Goal: Transaction & Acquisition: Purchase product/service

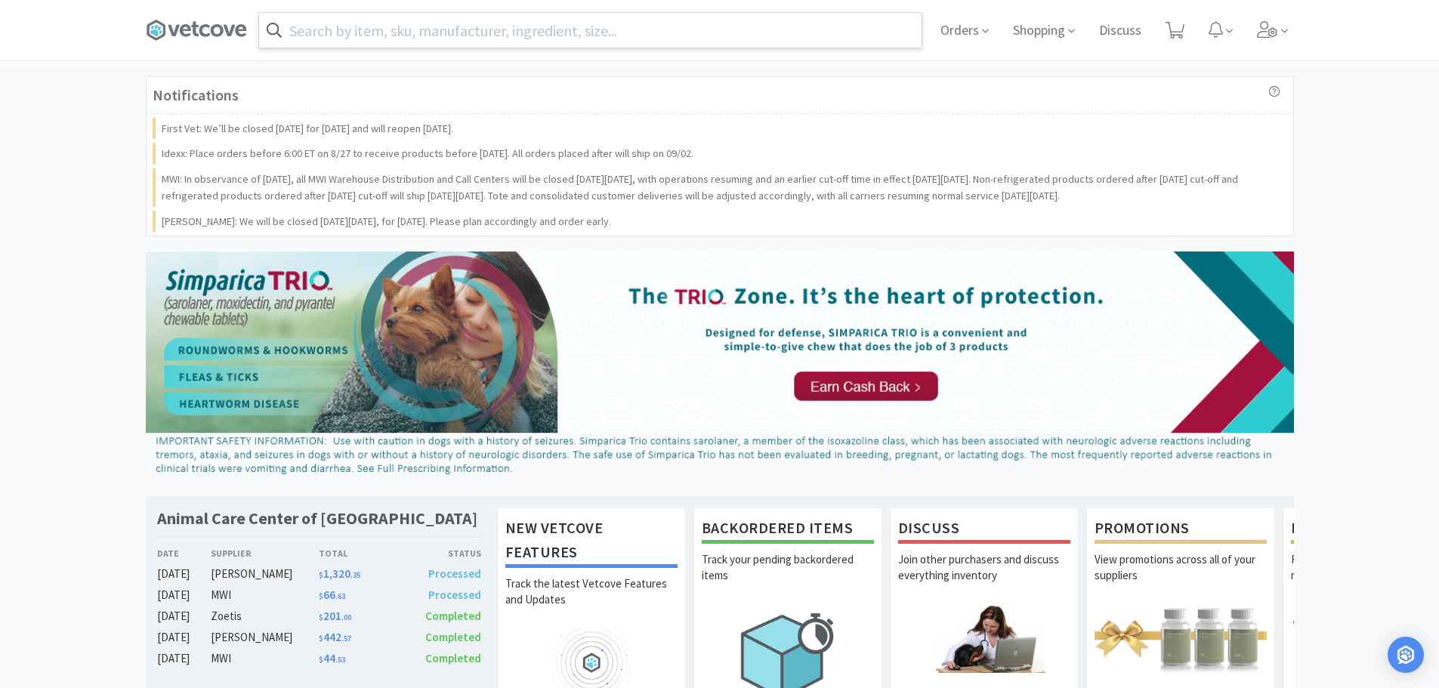
click at [456, 44] on input "text" at bounding box center [590, 30] width 662 height 35
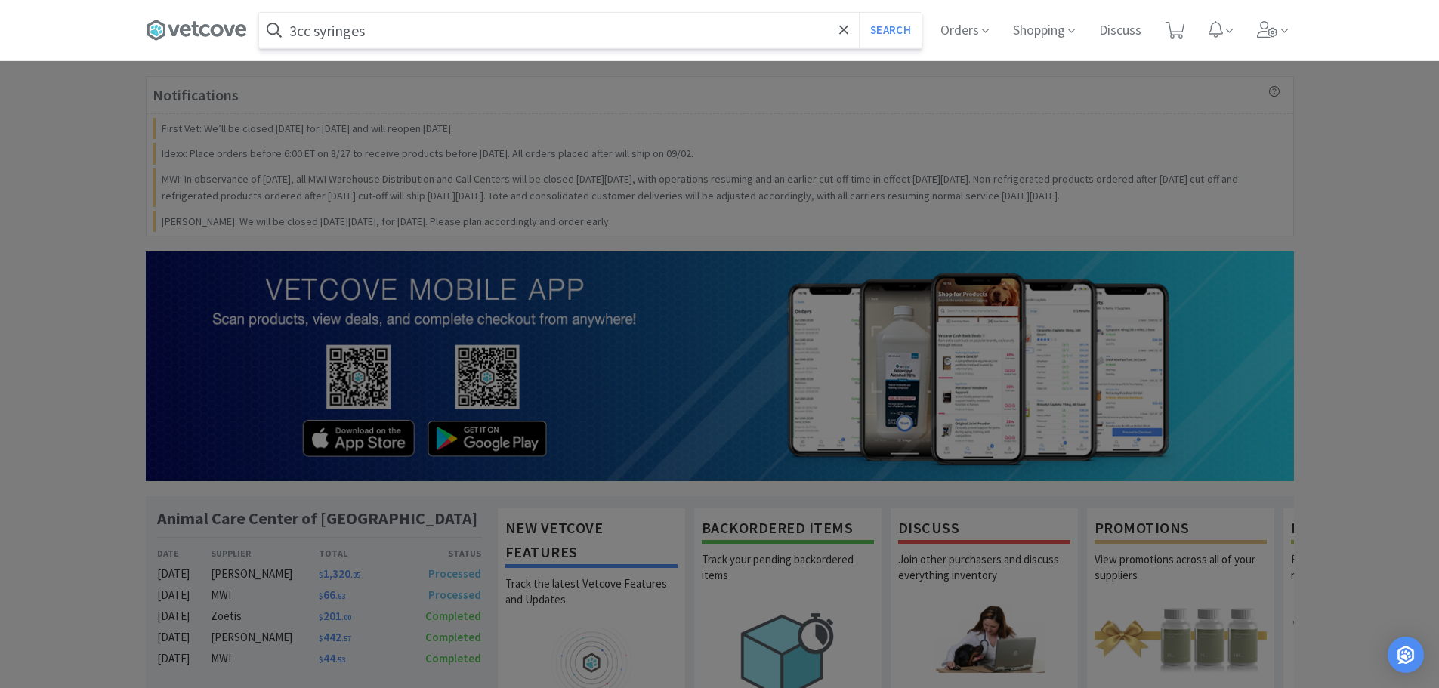
type input "3cc syringes"
click at [859, 13] on button "Search" at bounding box center [890, 30] width 63 height 35
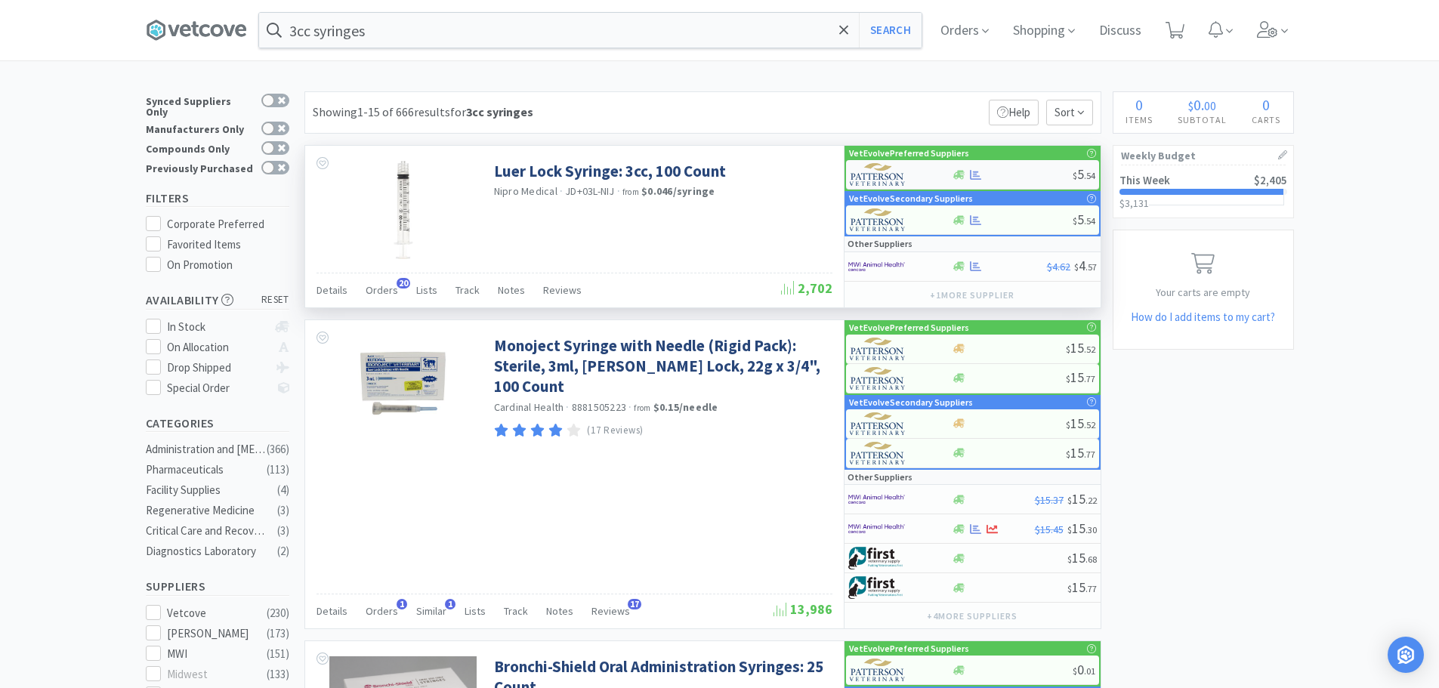
click at [999, 168] on div "$ 5 . 54" at bounding box center [972, 174] width 253 height 29
select select "1"
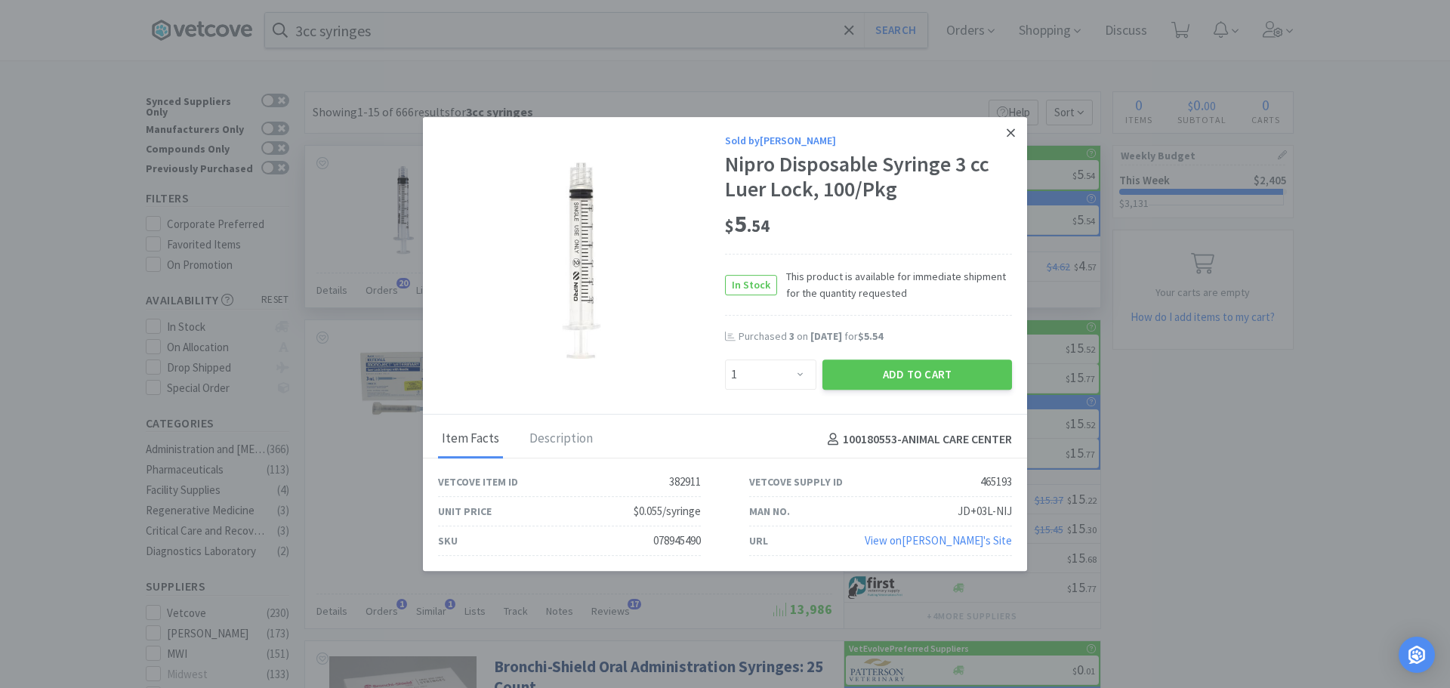
click at [1013, 136] on icon at bounding box center [1011, 133] width 8 height 14
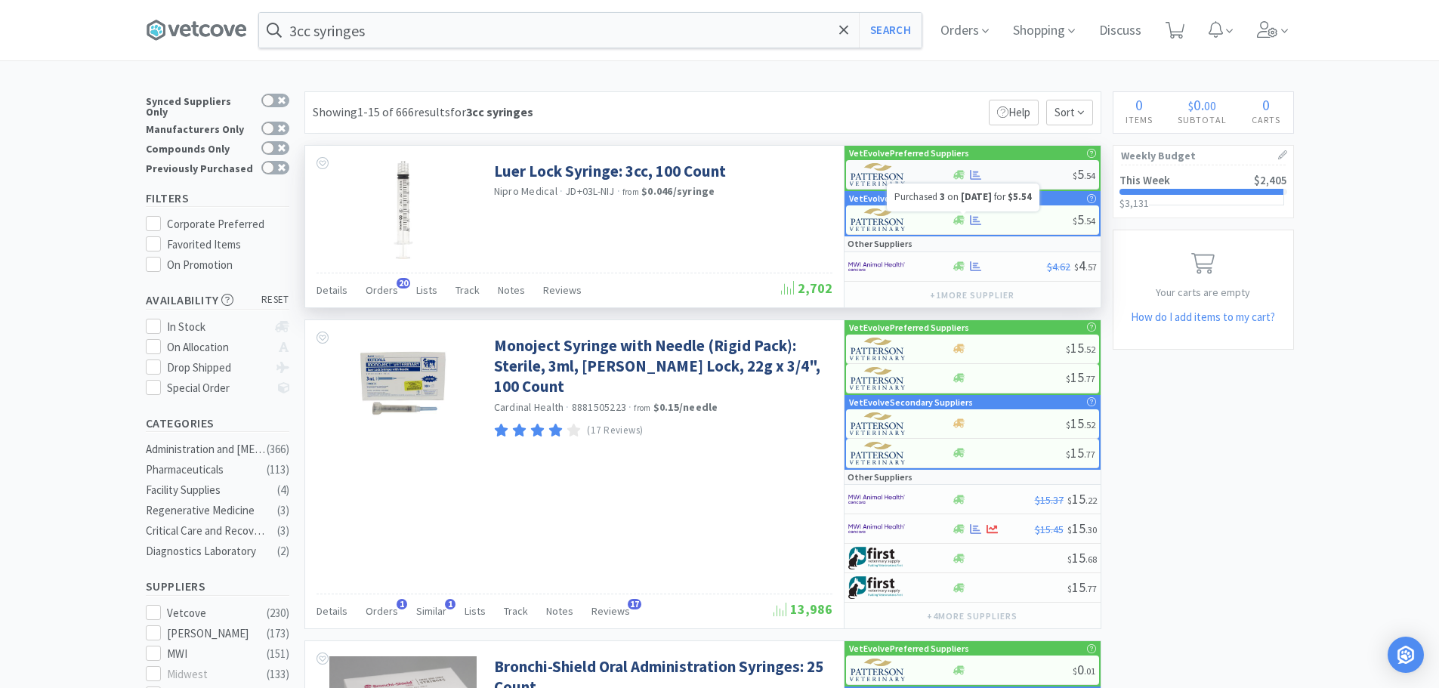
click at [1014, 167] on div "$ 5 . 54" at bounding box center [972, 174] width 253 height 29
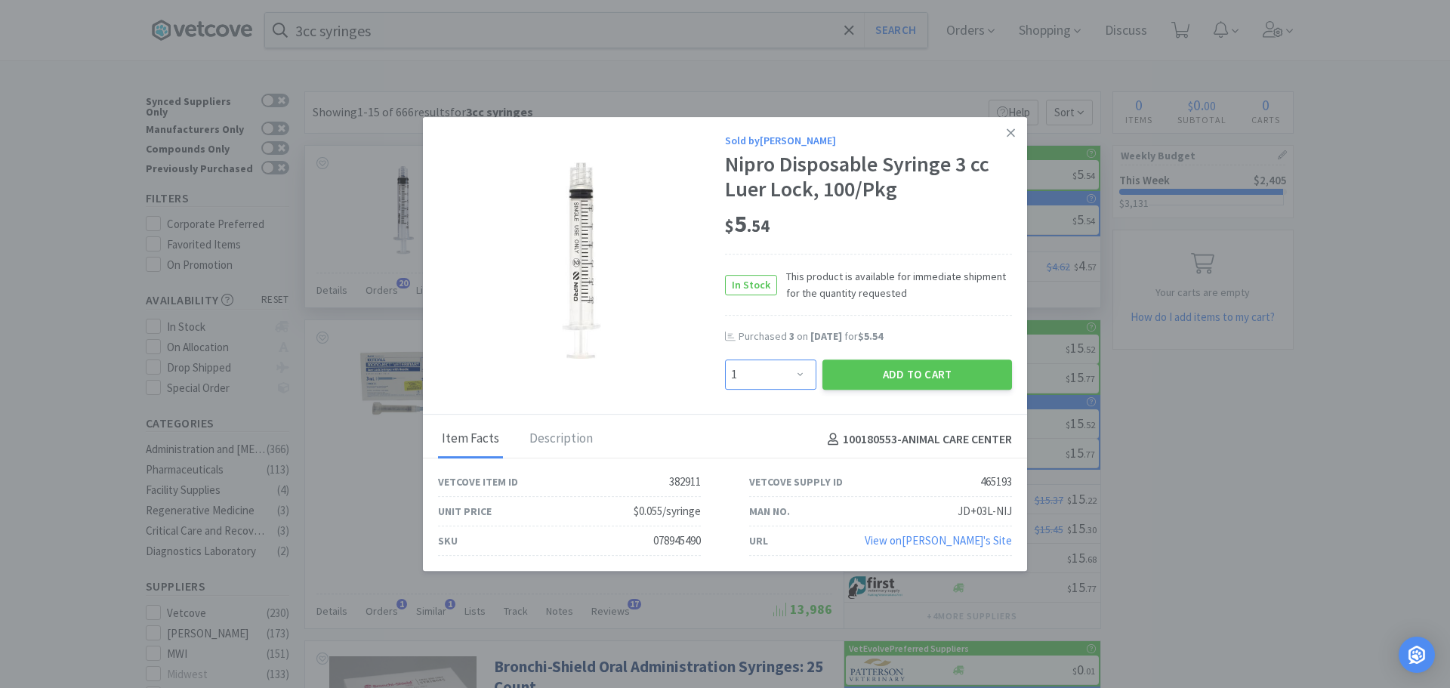
click at [797, 378] on select "Enter Quantity 1 2 3 4 5 6 7 8 9 10 11 12 13 14 15 16 17 18 19 20 Enter Quantity" at bounding box center [770, 374] width 91 height 30
select select "4"
click at [725, 359] on select "Enter Quantity 1 2 3 4 5 6 7 8 9 10 11 12 13 14 15 16 17 18 19 20 Enter Quantity" at bounding box center [770, 374] width 91 height 30
click at [890, 373] on button "Add to Cart" at bounding box center [917, 374] width 190 height 30
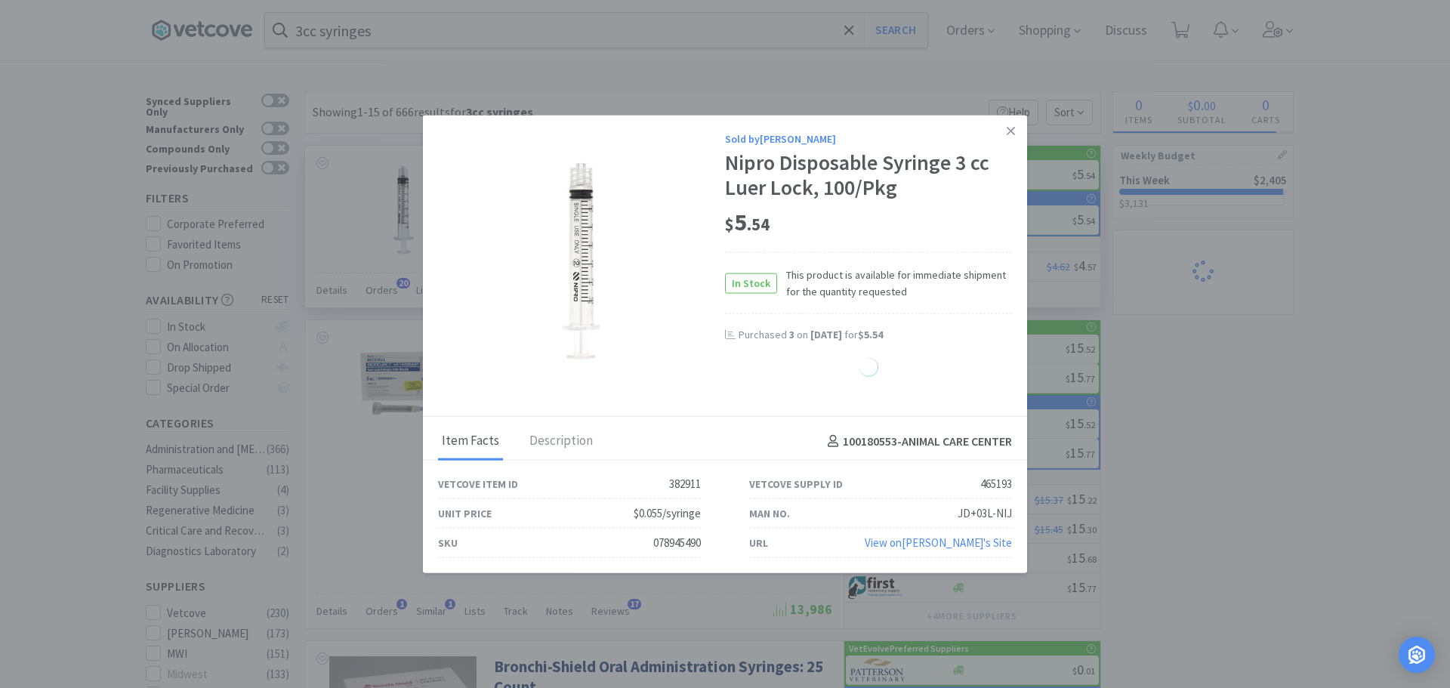
select select "4"
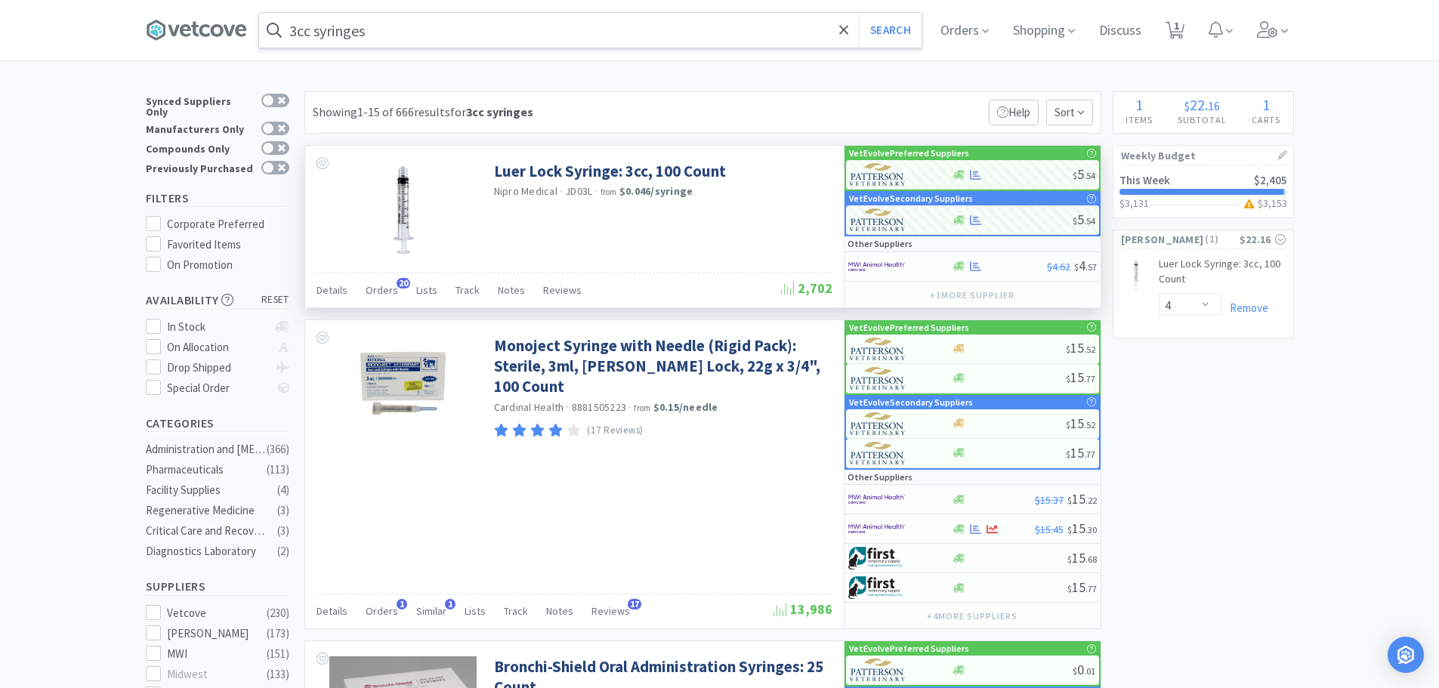
click at [662, 28] on input "3cc syringes" at bounding box center [590, 30] width 662 height 35
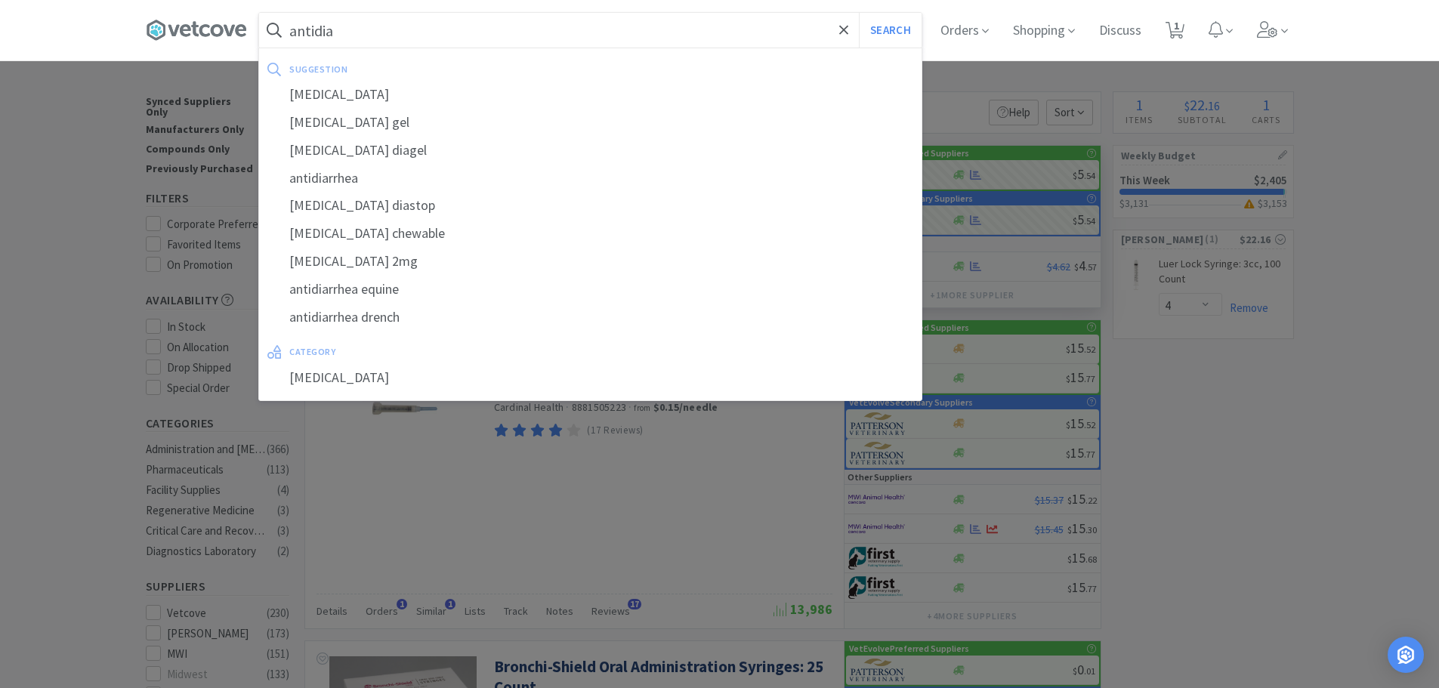
click at [394, 113] on div "[MEDICAL_DATA] gel" at bounding box center [590, 123] width 662 height 28
type input "[MEDICAL_DATA] gel"
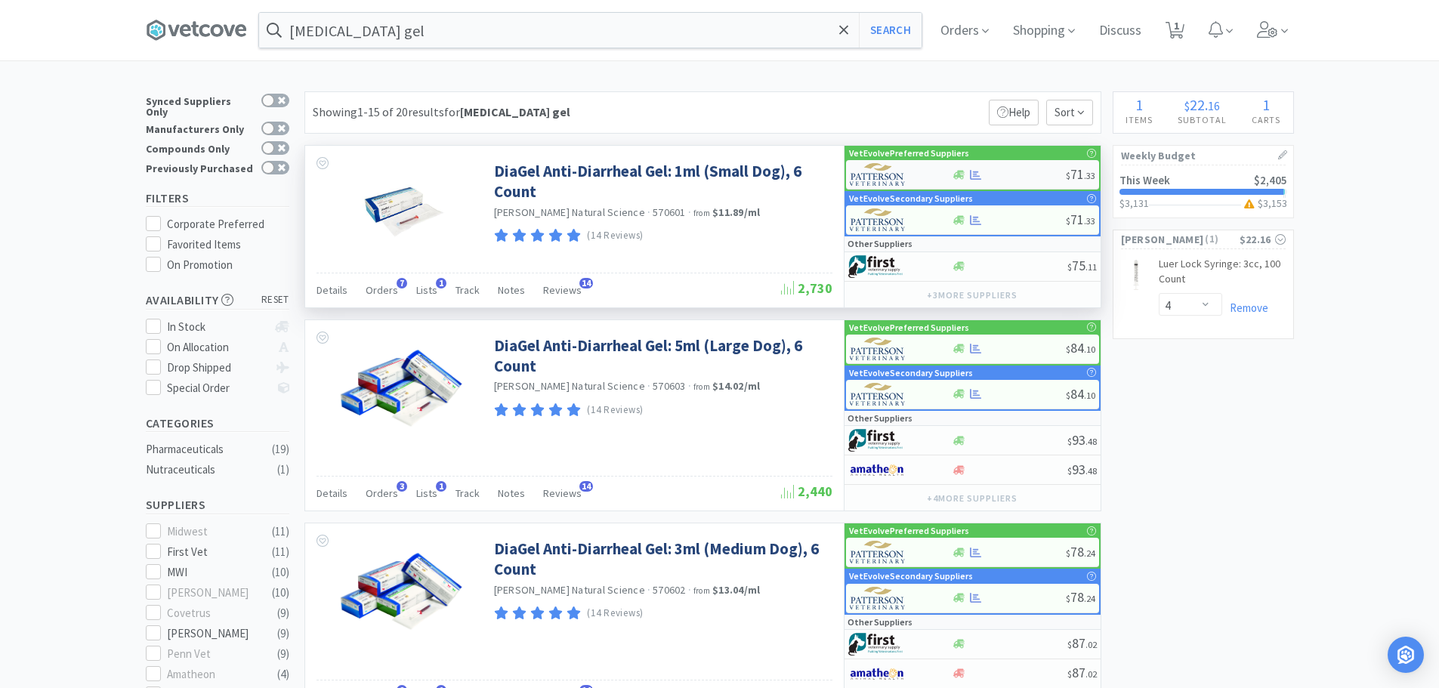
click at [1005, 169] on div at bounding box center [1008, 174] width 114 height 11
select select "1"
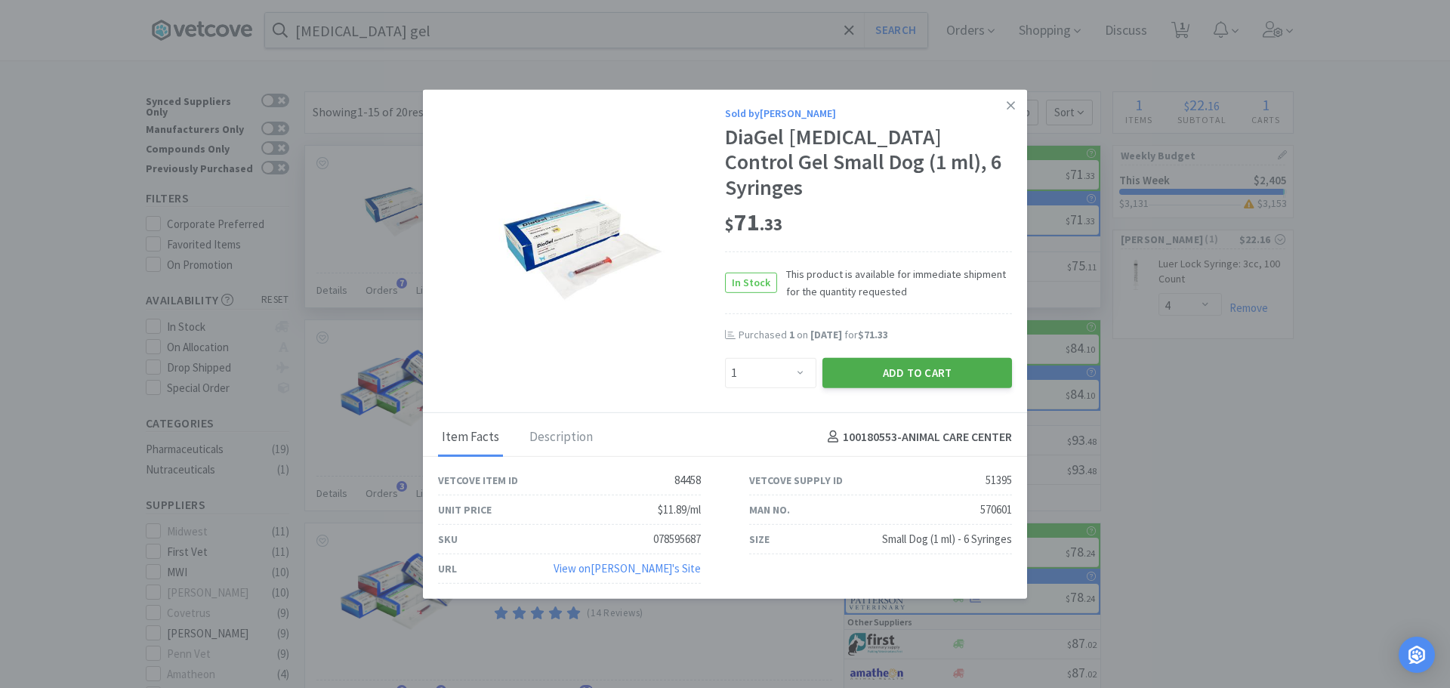
click at [933, 357] on button "Add to Cart" at bounding box center [917, 372] width 190 height 30
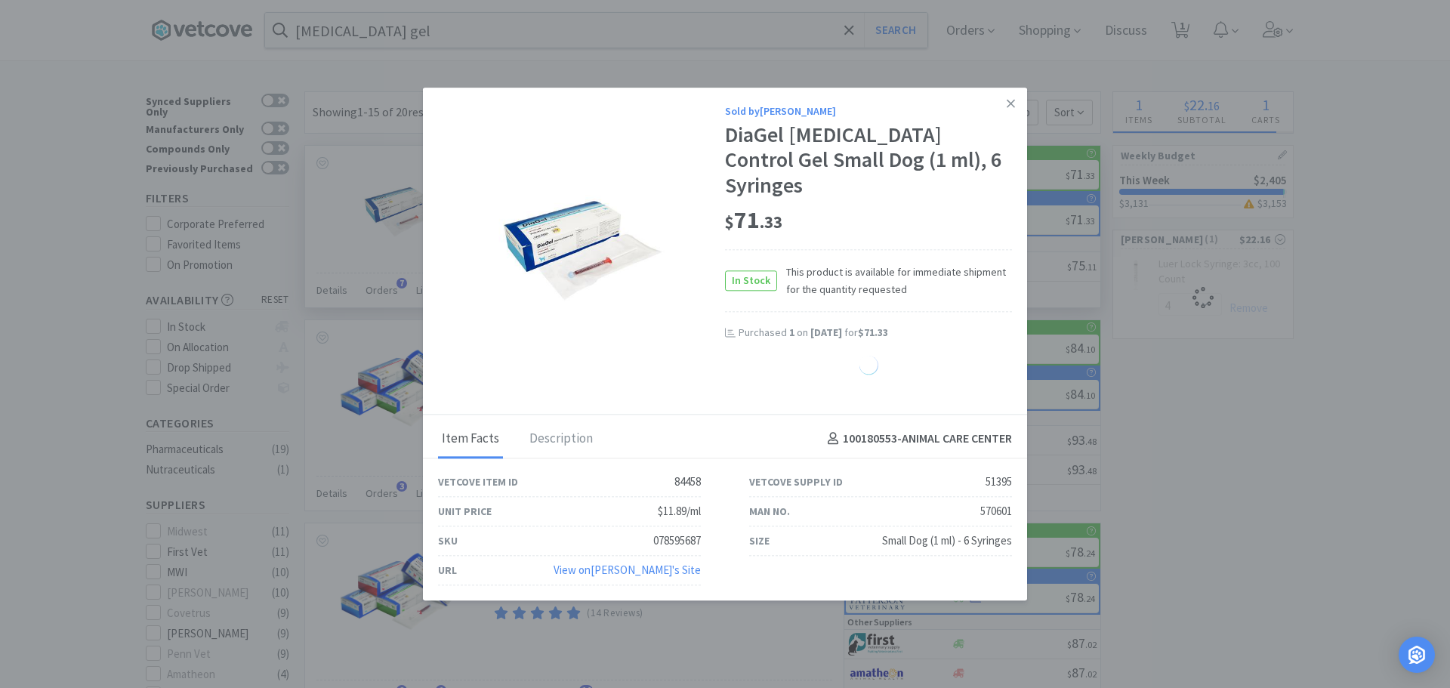
select select "1"
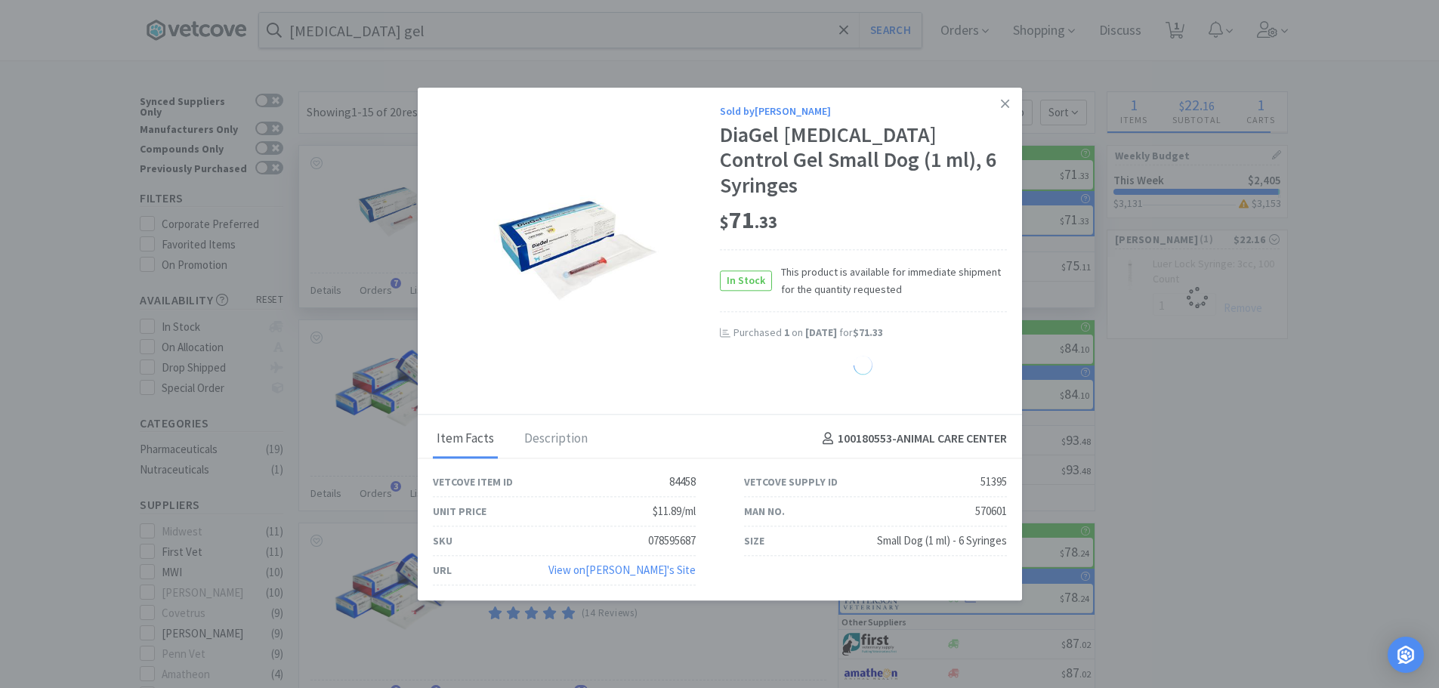
select select "4"
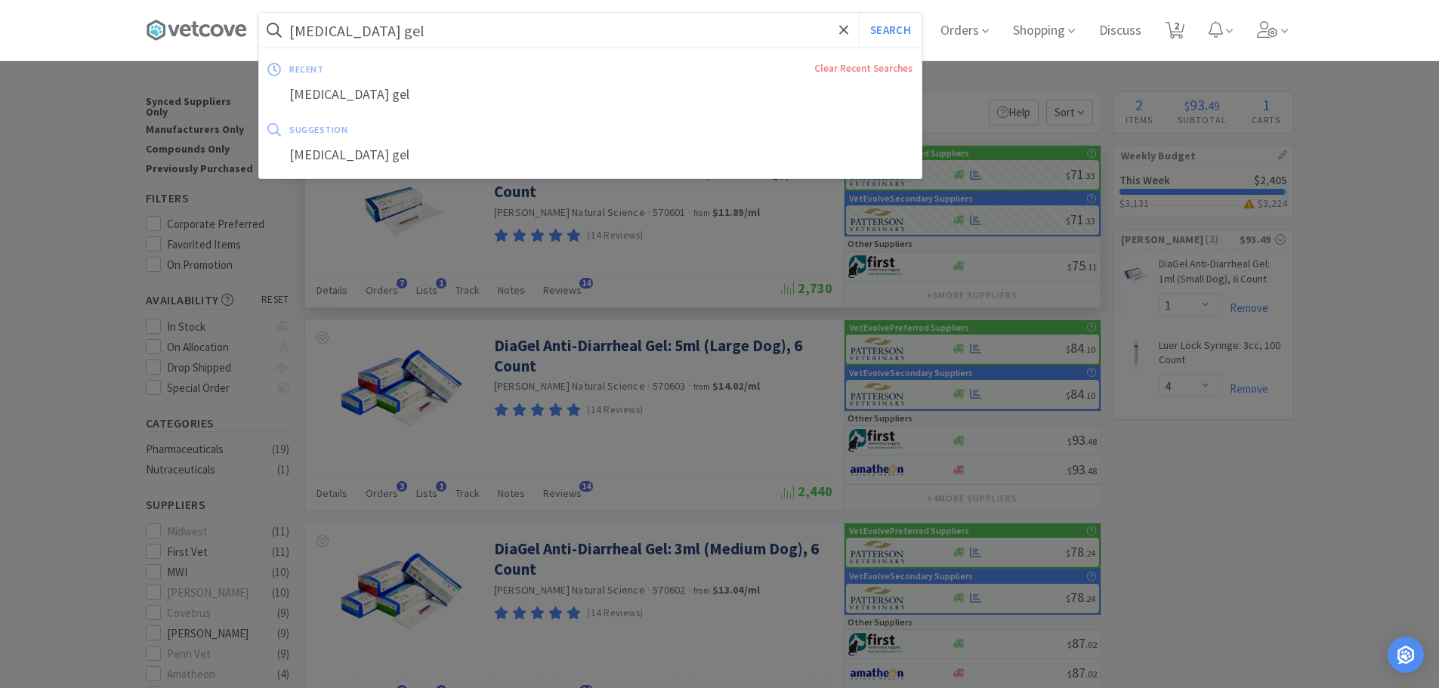
click at [446, 23] on input "[MEDICAL_DATA] gel" at bounding box center [590, 30] width 662 height 35
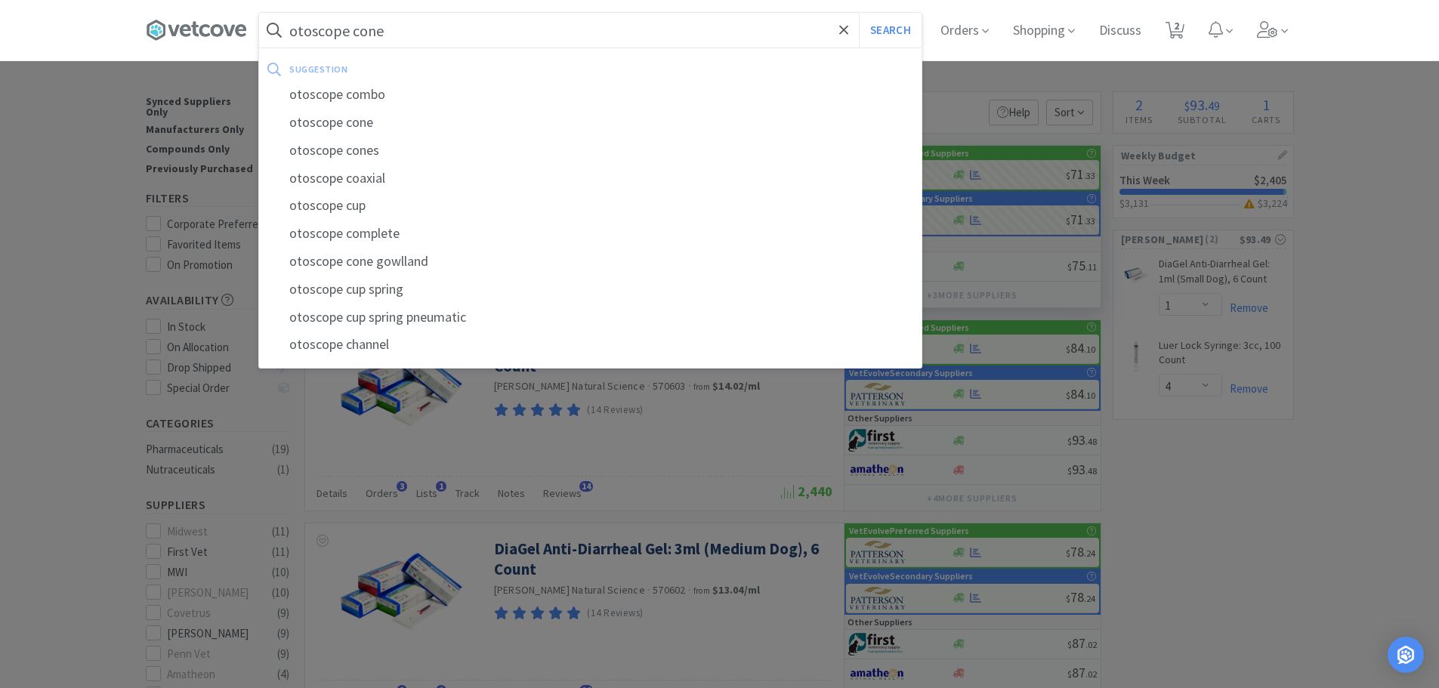
type input "otoscope cone"
click at [859, 13] on button "Search" at bounding box center [890, 30] width 63 height 35
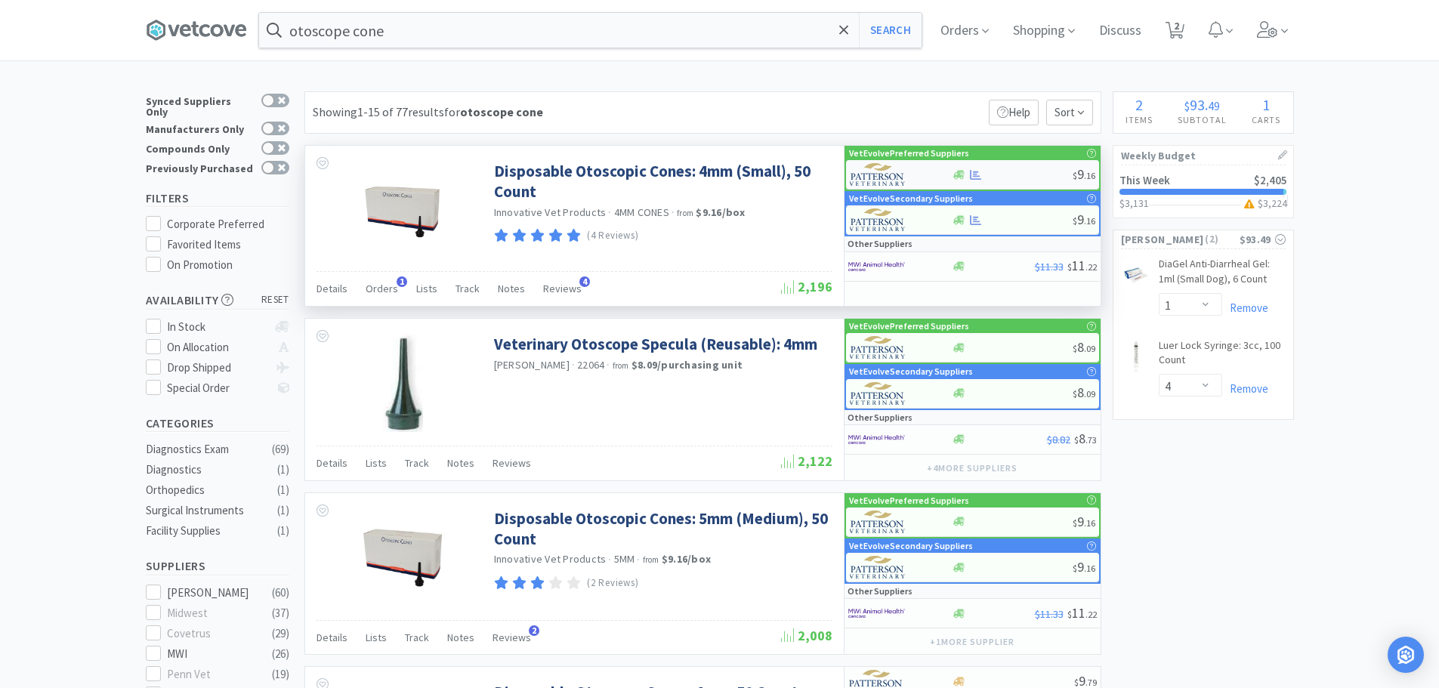
click at [995, 174] on div at bounding box center [1011, 174] width 121 height 11
select select "1"
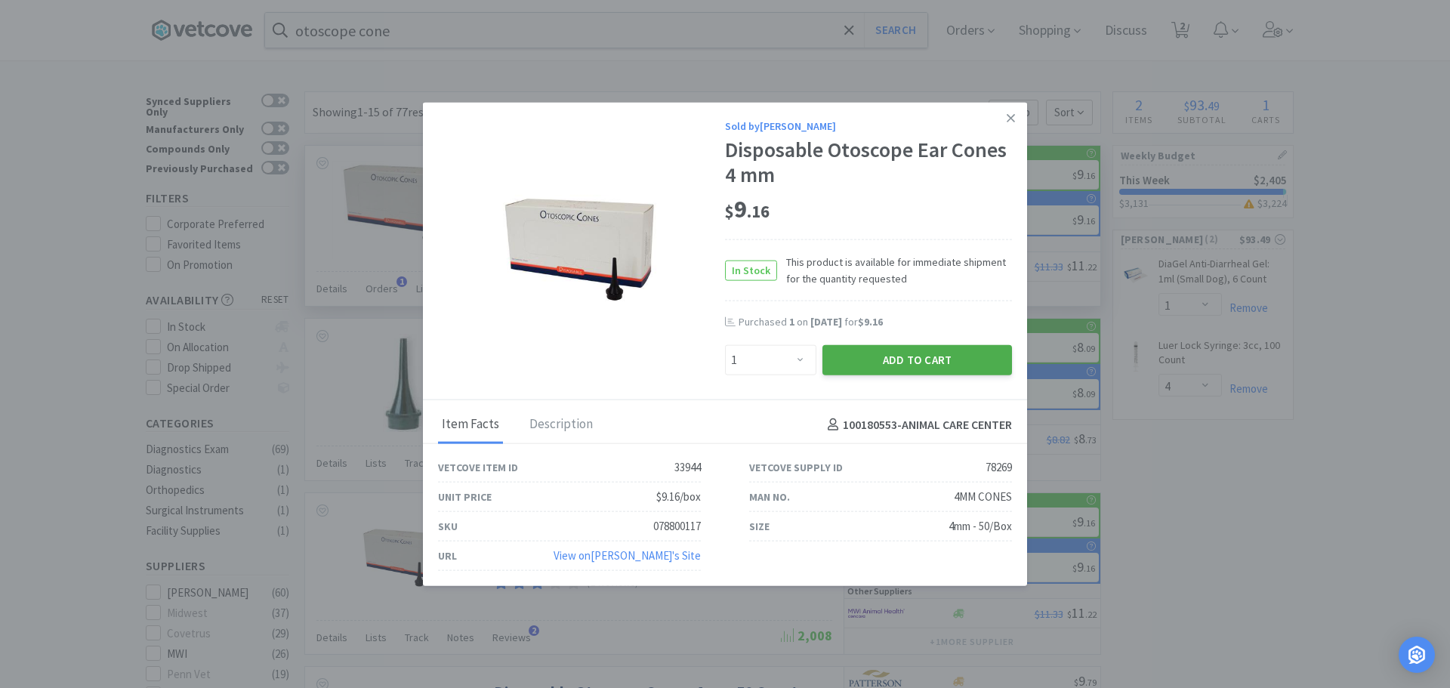
click at [888, 354] on button "Add to Cart" at bounding box center [917, 360] width 190 height 30
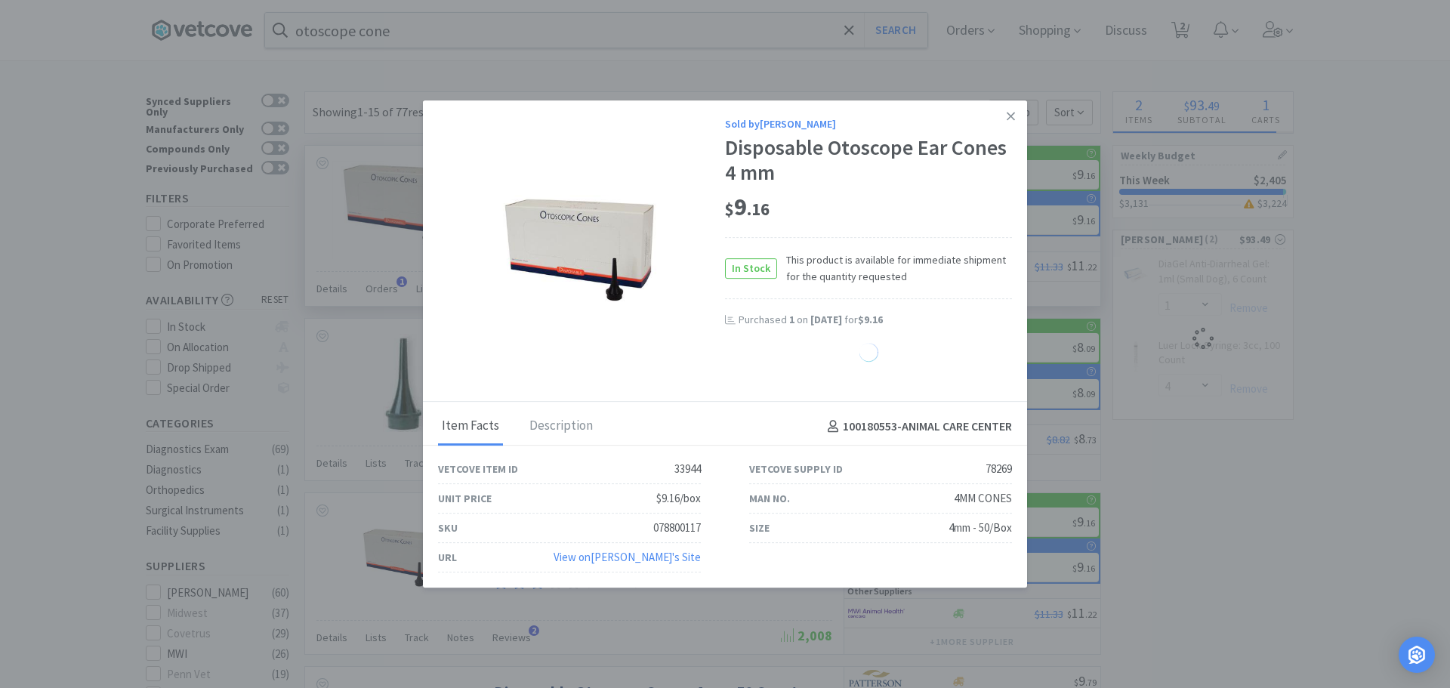
select select "1"
select select "4"
